Goal: Task Accomplishment & Management: Use online tool/utility

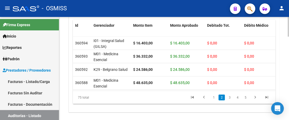
scroll to position [411, 0]
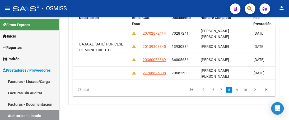
scroll to position [476, 398]
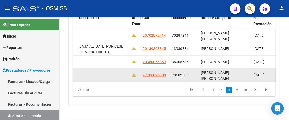
click at [139, 75] on datatable-body-cell at bounding box center [135, 75] width 11 height 13
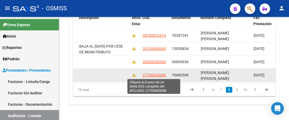
click at [150, 75] on span "27706825008" at bounding box center [154, 75] width 23 height 4
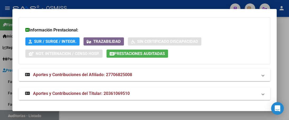
scroll to position [162, 0]
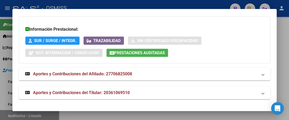
click at [261, 75] on mat-expansion-panel-header "Aportes y Contribuciones del Afiliado: 27706825008" at bounding box center [145, 74] width 252 height 13
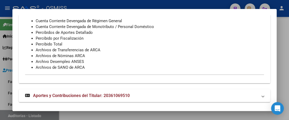
scroll to position [276, 0]
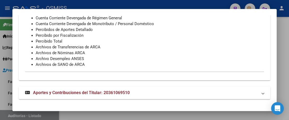
click at [262, 93] on span at bounding box center [263, 93] width 2 height 6
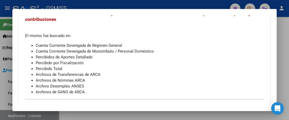
scroll to position [391, 0]
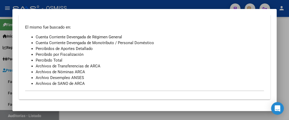
click at [130, 3] on div at bounding box center [144, 60] width 289 height 120
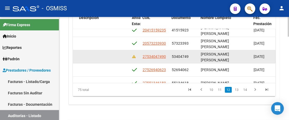
scroll to position [714, 398]
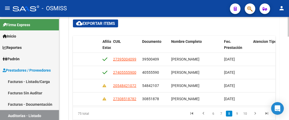
scroll to position [503, 428]
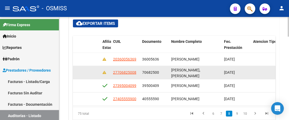
click at [175, 74] on span "[PERSON_NAME] [PERSON_NAME]" at bounding box center [185, 73] width 29 height 10
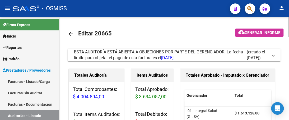
scroll to position [26, 0]
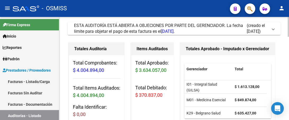
click at [274, 29] on span at bounding box center [274, 29] width 2 height 6
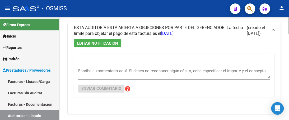
click at [81, 76] on textarea "Escriba su comentario aquí. Si desea no reconocer algún débito, debe especifica…" at bounding box center [174, 73] width 192 height 11
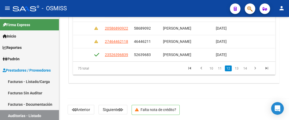
scroll to position [732, 436]
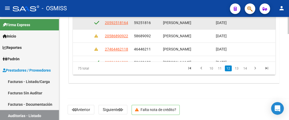
click at [198, 24] on div "FETTO LORENZO" at bounding box center [187, 23] width 49 height 6
click at [148, 21] on span "59251816" at bounding box center [142, 23] width 17 height 4
click at [152, 22] on div "59251816" at bounding box center [146, 23] width 25 height 6
click at [102, 23] on datatable-body-cell at bounding box center [97, 22] width 11 height 13
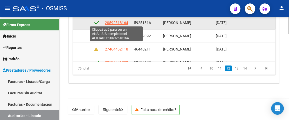
scroll to position [706, 436]
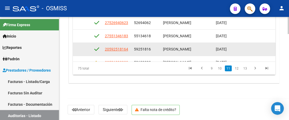
click at [132, 48] on datatable-body-cell "59251816" at bounding box center [146, 49] width 29 height 13
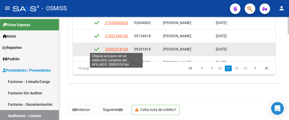
click at [120, 47] on span "20592518164" at bounding box center [116, 49] width 23 height 4
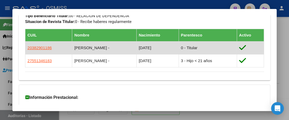
scroll to position [344, 0]
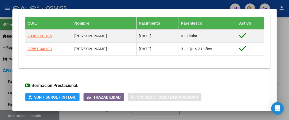
click at [132, 4] on div at bounding box center [144, 60] width 289 height 120
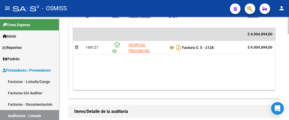
scroll to position [360, 0]
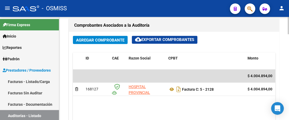
scroll to position [320, 0]
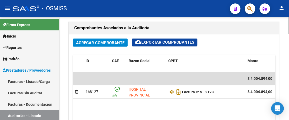
click at [287, 76] on div "arrow_back Editar 20665 cloud_download Generar informe ESTA AUDITORÍA ESTÁ ABIE…" at bounding box center [175, 4] width 232 height 615
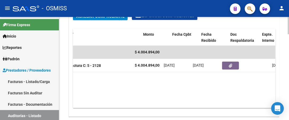
scroll to position [0, 114]
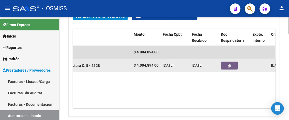
click at [230, 65] on icon "button" at bounding box center [229, 66] width 3 height 4
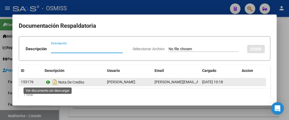
click at [49, 82] on icon at bounding box center [48, 82] width 7 height 6
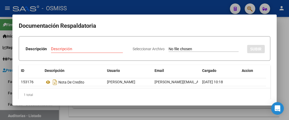
click at [120, 6] on div at bounding box center [144, 60] width 289 height 120
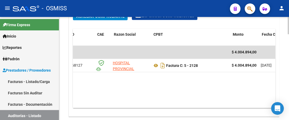
scroll to position [0, 15]
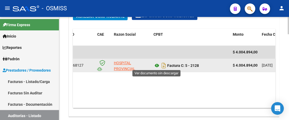
click at [156, 64] on icon at bounding box center [157, 65] width 7 height 6
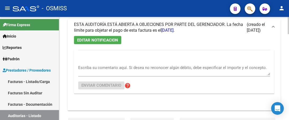
scroll to position [29, 0]
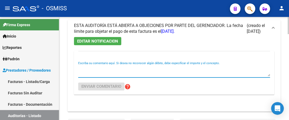
click at [89, 74] on textarea "Escriba su comentario aquí. Si desea no reconocer algún débito, debe especifica…" at bounding box center [174, 71] width 192 height 11
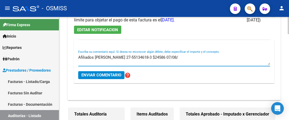
scroll to position [11, 0]
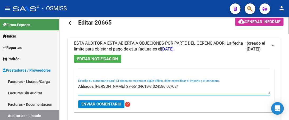
click at [289, 24] on div at bounding box center [288, 27] width 1 height 17
click at [175, 85] on textarea "Afiliados Fetto Martina 27-55134618-3 $24586 07/08/" at bounding box center [174, 89] width 192 height 11
click at [179, 87] on textarea "Afiliados Fetto Martina 27-55134618-3 $24586 07/08/25 Fetto" at bounding box center [174, 89] width 192 height 11
click at [191, 85] on textarea "Afiliados Fetto Martina 27-55134618-3 $24586 07/08/25, Fetto" at bounding box center [174, 89] width 192 height 11
click at [188, 84] on textarea "Afiliados Fetto Martina 27-55134618-3 $24586 07/08/25, FettoLorenzo" at bounding box center [174, 89] width 192 height 11
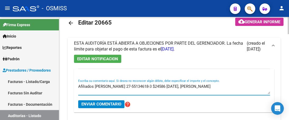
click at [205, 86] on textarea "Afiliados Fetto Martina 27-55134618-3 $24586 07/08/25, Fetto Lorenzo" at bounding box center [174, 89] width 192 height 11
type textarea "Afiliados Fetto Martina 27-55134618-3 $24586 07/08/25, Fetto Lorenzo 20-5925181…"
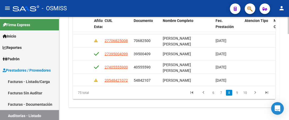
scroll to position [510, 436]
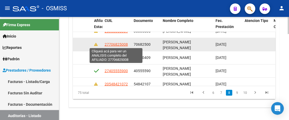
click at [109, 44] on span "27706825008" at bounding box center [116, 44] width 23 height 4
type textarea "27706825008"
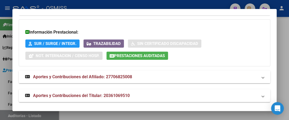
scroll to position [162, 0]
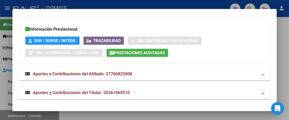
click at [262, 75] on span at bounding box center [263, 74] width 2 height 6
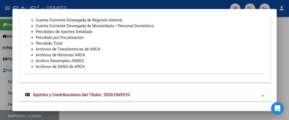
scroll to position [276, 0]
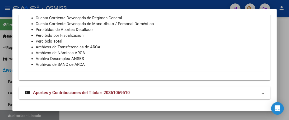
click at [262, 94] on span at bounding box center [263, 93] width 2 height 6
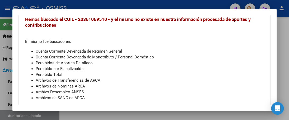
scroll to position [373, 0]
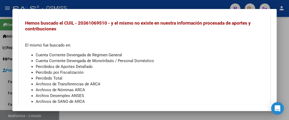
click at [202, 2] on div at bounding box center [144, 60] width 289 height 120
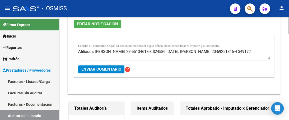
scroll to position [37, 0]
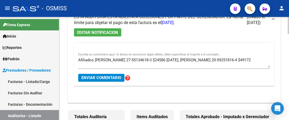
click at [180, 59] on textarea "Afiliados Fetto Martina 27-55134618-3 $24586 07/08/25, Fetto Lorenzo 20-5925181…" at bounding box center [174, 62] width 192 height 11
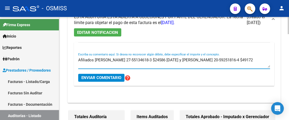
click at [250, 60] on textarea "Afiliados Fetto Martina 27-55134618-3 $24586 07/08/25 y Fetto Lorenzo 20-592518…" at bounding box center [174, 62] width 192 height 11
click at [269, 58] on textarea "Afiliados Fetto Martina 27-55134618-3 $24586 07/08/25 y Fetto Lorenzo 20-592518…" at bounding box center [174, 62] width 192 height 11
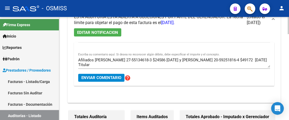
click at [109, 68] on div "Afiliados Fetto Martina 27-55134618-3 $24586 07/08/25 y Fetto Lorenzo 20-592518…" at bounding box center [174, 61] width 192 height 16
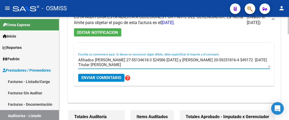
click at [119, 65] on textarea "Afiliados Fetto Martina 27-55134618-3 $24586 07/08/25 y Fetto Lorenzo 20-592518…" at bounding box center [174, 62] width 192 height 11
click at [174, 65] on textarea "Afiliados Fetto Martina 27-55134618-3 $24586 07/08/25 y Fetto Lorenzo 20-592518…" at bounding box center [174, 62] width 192 height 11
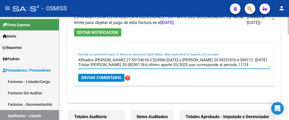
click at [79, 59] on textarea "Afiliados Fetto Martina 27-55134618-3 $24586 07/08/25 y Fetto Lorenzo 20-592518…" at bounding box center [174, 62] width 192 height 11
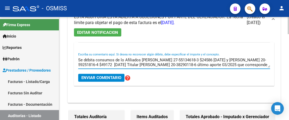
click at [127, 61] on textarea "Se débita consumos de lo Afiliados Fetto Martina 27-55134618-3 $24586 07/08/25 …" at bounding box center [174, 62] width 192 height 11
type textarea "Se débita consumos de lo afiliados Fetto Martina 27-55134618-3 $24586 07/08/25 …"
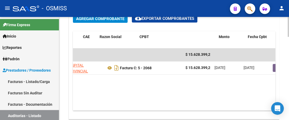
scroll to position [0, 28]
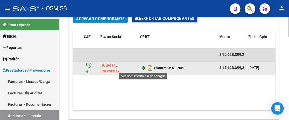
click at [144, 67] on icon at bounding box center [143, 68] width 7 height 6
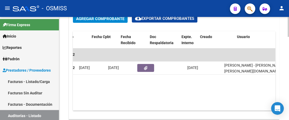
scroll to position [0, 217]
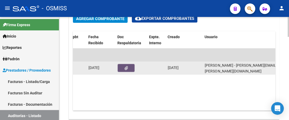
click at [128, 69] on button "button" at bounding box center [126, 68] width 17 height 8
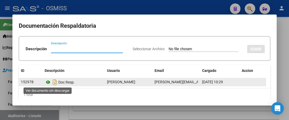
click at [47, 82] on icon at bounding box center [48, 82] width 7 height 6
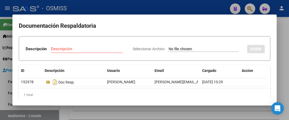
click at [110, 3] on div at bounding box center [144, 60] width 289 height 120
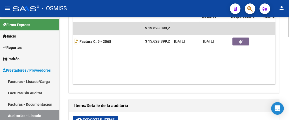
scroll to position [0, 110]
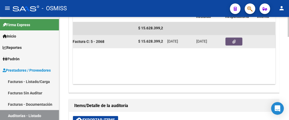
click at [234, 40] on icon "button" at bounding box center [234, 42] width 3 height 4
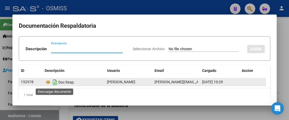
click at [54, 82] on icon "Descargar documento" at bounding box center [55, 82] width 7 height 8
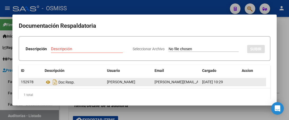
click at [104, 5] on div at bounding box center [144, 60] width 289 height 120
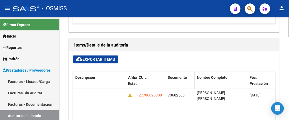
scroll to position [344, 0]
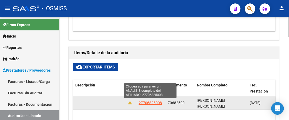
click at [155, 102] on span "27706825008" at bounding box center [150, 103] width 23 height 4
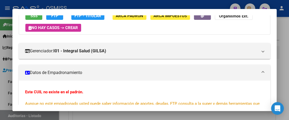
scroll to position [159, 0]
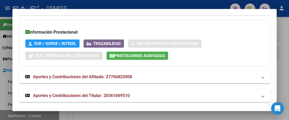
click at [262, 78] on span at bounding box center [263, 77] width 2 height 6
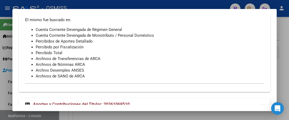
scroll to position [276, 0]
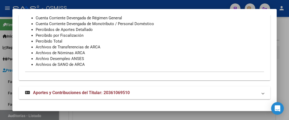
click at [188, 2] on div at bounding box center [144, 60] width 289 height 120
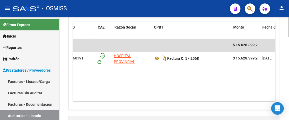
scroll to position [0, 14]
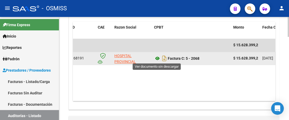
click at [157, 57] on icon at bounding box center [157, 58] width 7 height 6
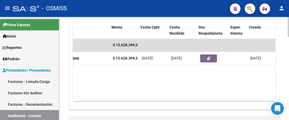
scroll to position [0, 146]
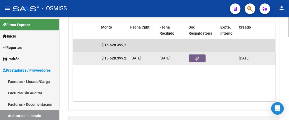
click at [202, 58] on button "button" at bounding box center [197, 59] width 17 height 8
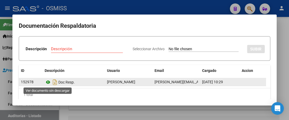
click at [50, 82] on icon at bounding box center [48, 82] width 7 height 6
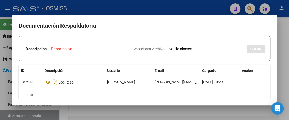
click at [94, 7] on div at bounding box center [144, 60] width 289 height 120
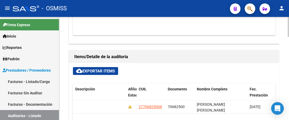
scroll to position [370, 0]
